Goal: Information Seeking & Learning: Learn about a topic

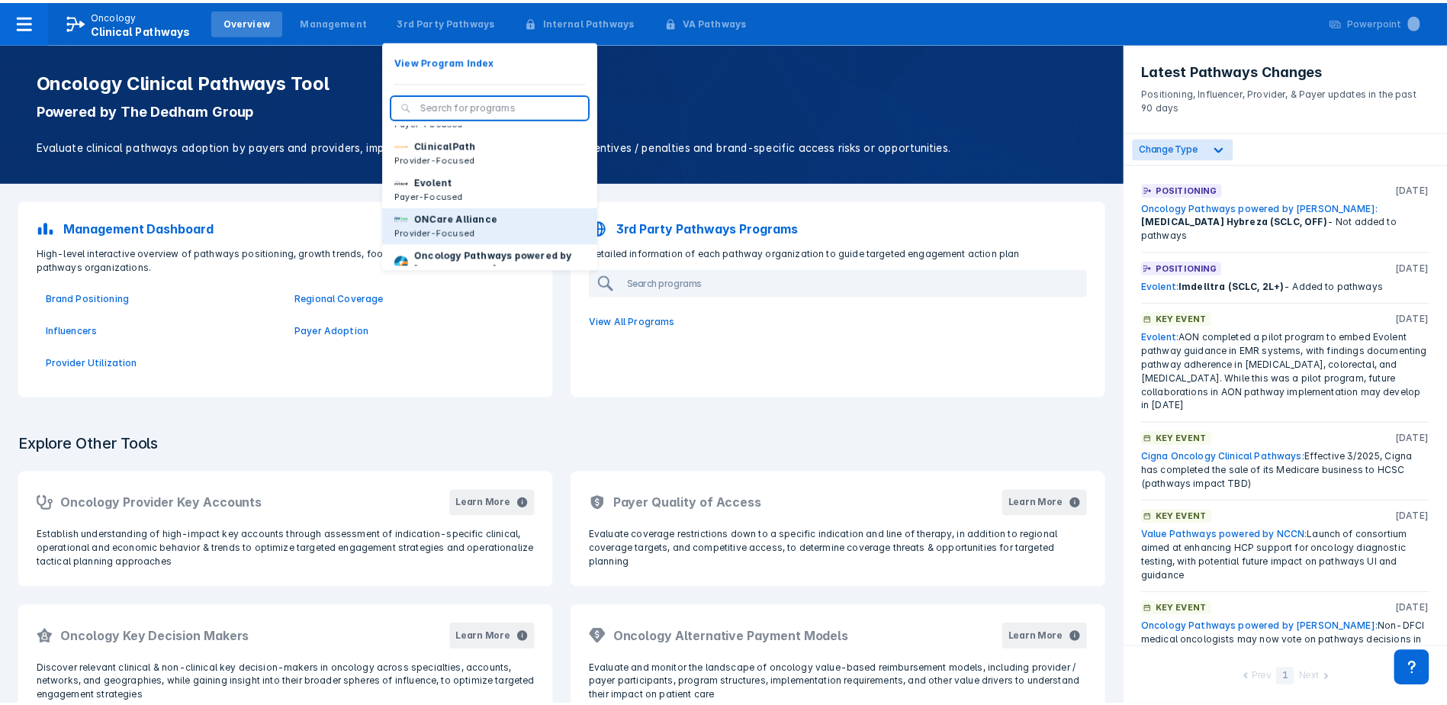
scroll to position [81, 0]
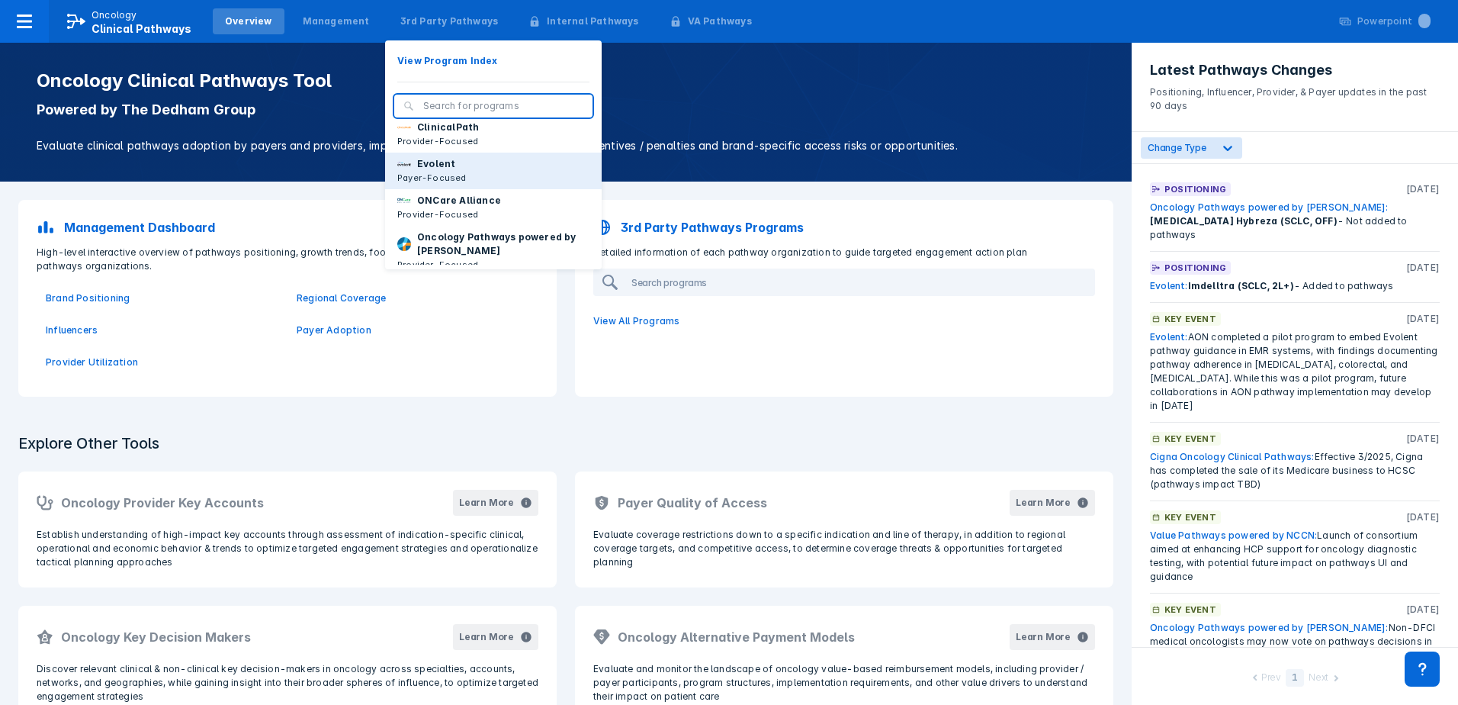
click at [432, 185] on p "Payer-Focused" at bounding box center [431, 178] width 69 height 14
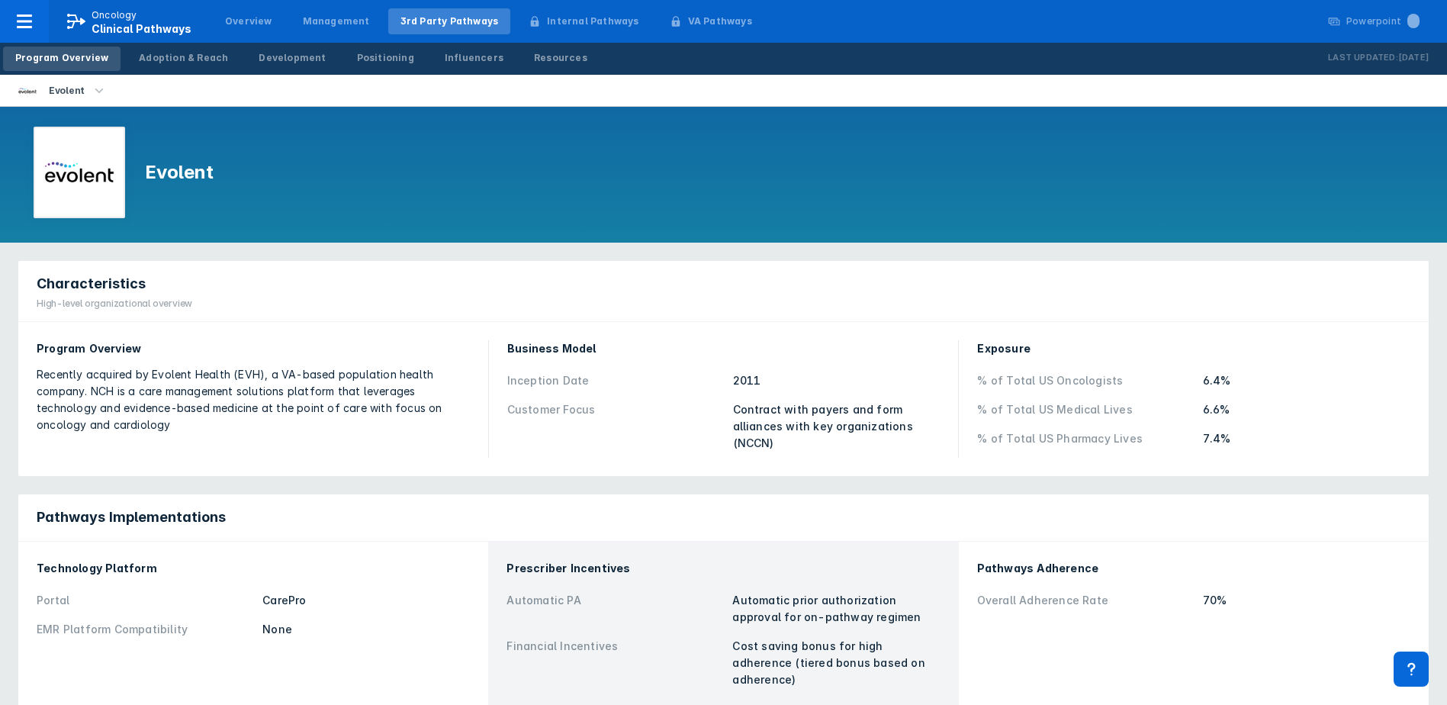
click at [660, 279] on div "Characteristics High-level organizational overview" at bounding box center [723, 291] width 1410 height 61
click at [198, 57] on div "Adoption & Reach" at bounding box center [183, 58] width 89 height 14
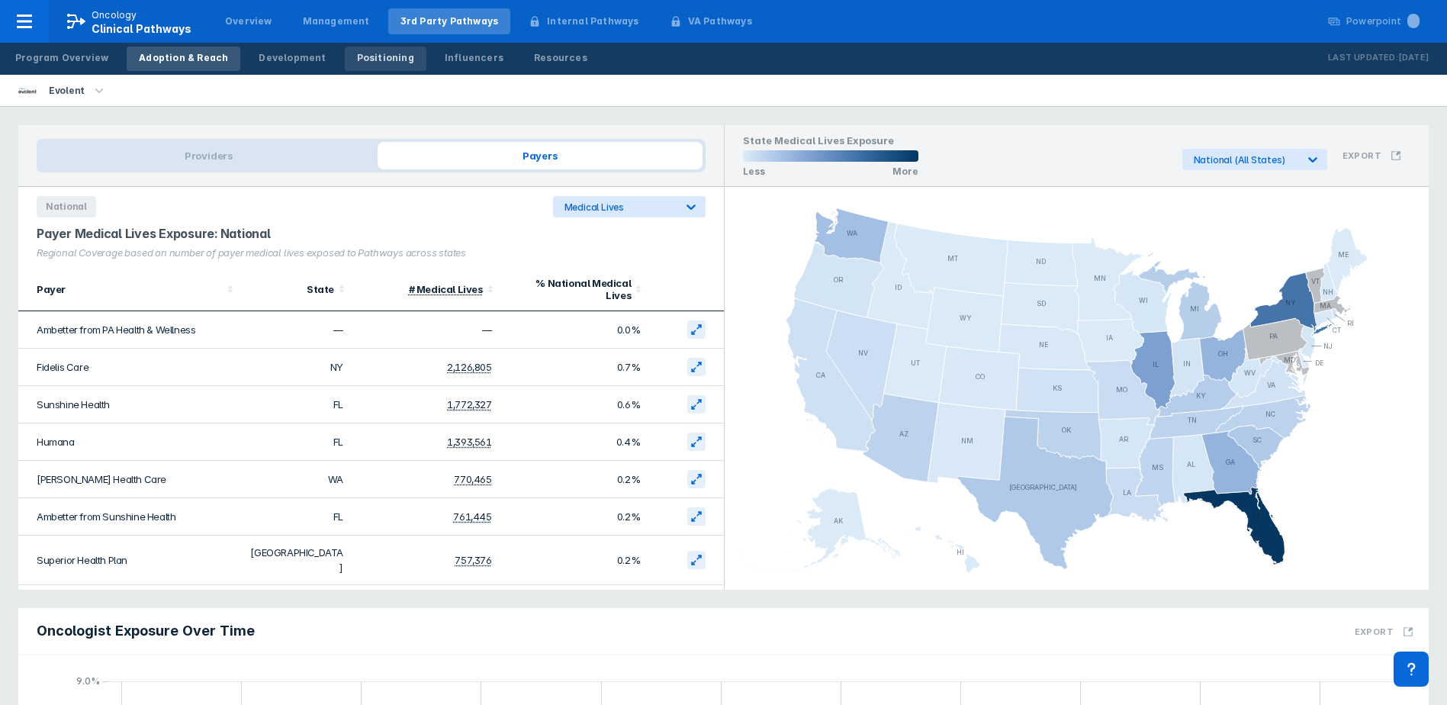
click at [368, 55] on div "Positioning" at bounding box center [385, 58] width 57 height 14
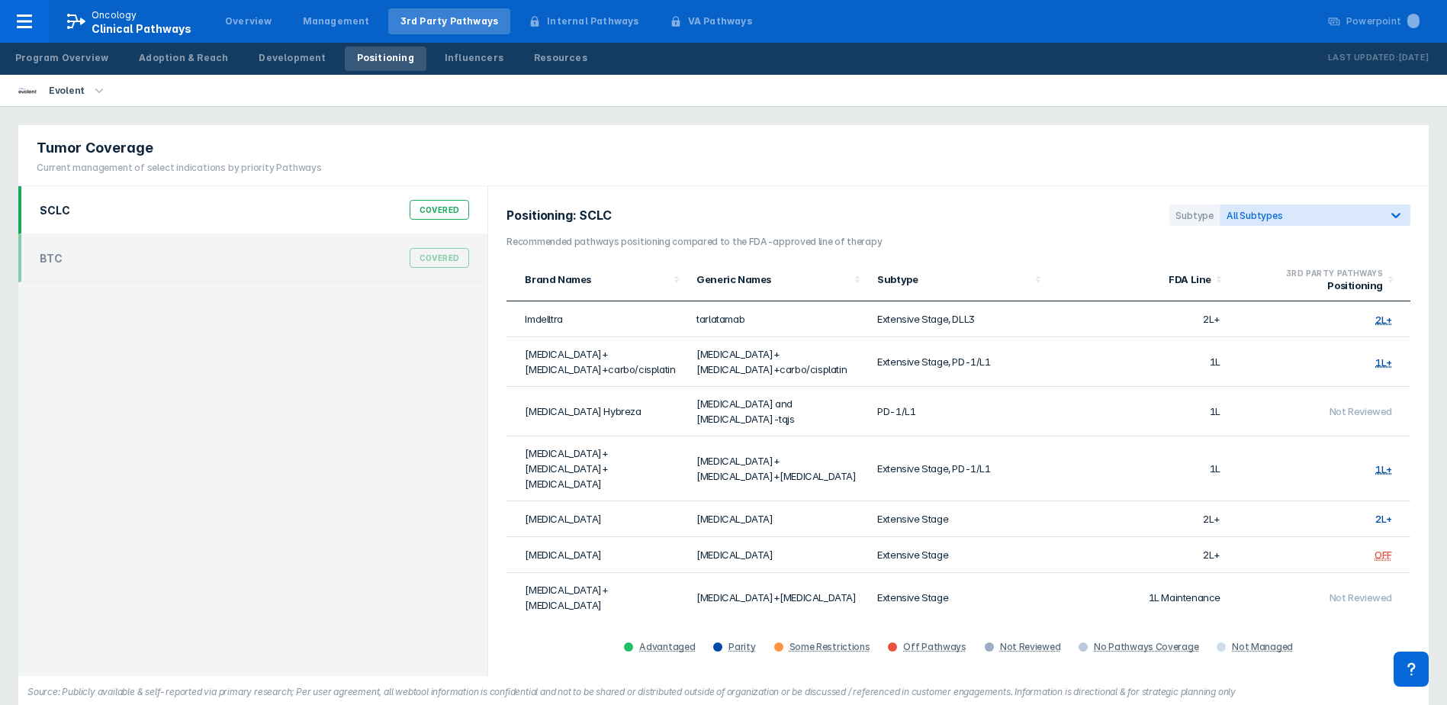
click at [1062, 169] on div "Tumor Coverage Current management of select indications by priority Pathways" at bounding box center [723, 155] width 1410 height 61
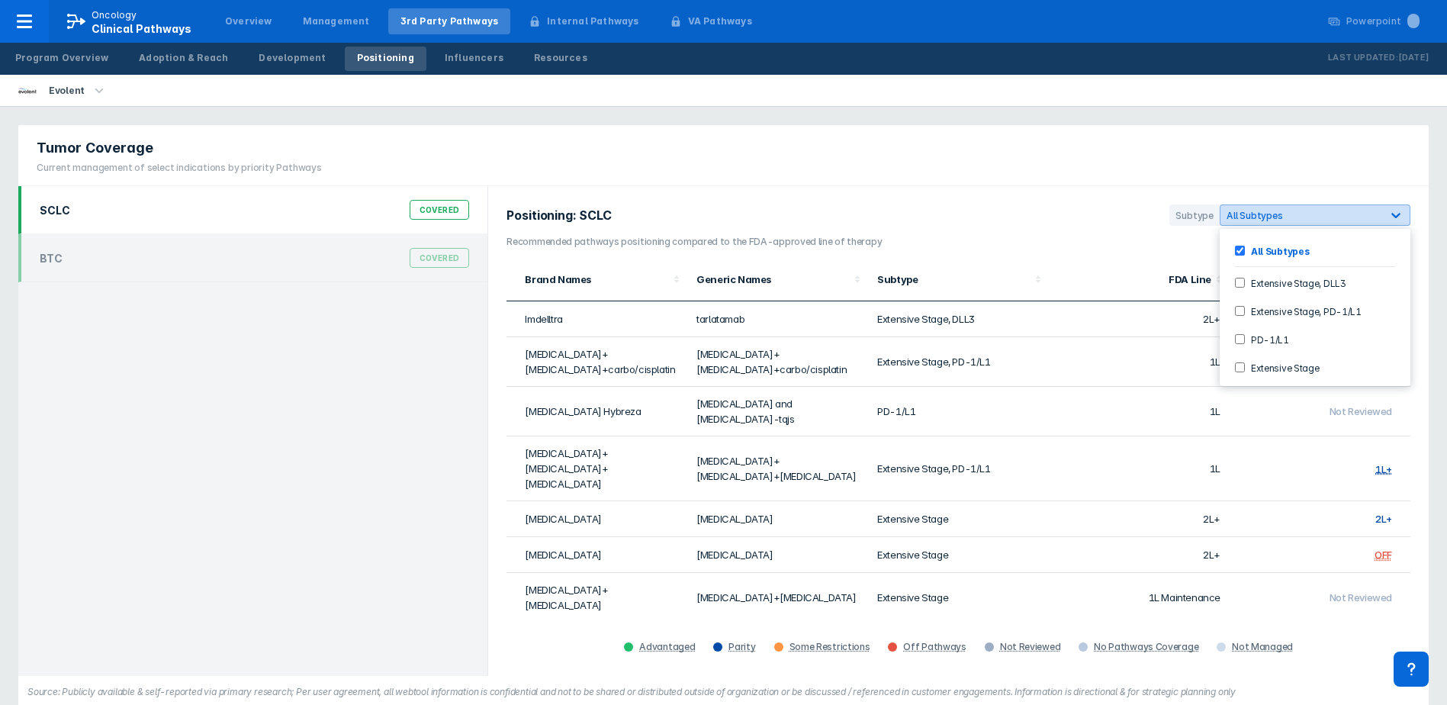
click at [1278, 212] on span "All Subtypes" at bounding box center [1254, 215] width 56 height 11
click at [1062, 143] on div "Tumor Coverage Current management of select indications by priority Pathways" at bounding box center [723, 155] width 1410 height 61
